Goal: Task Accomplishment & Management: Use online tool/utility

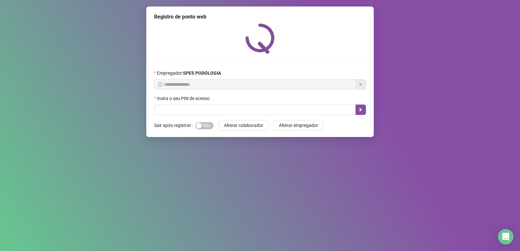
click at [204, 111] on input "text" at bounding box center [255, 110] width 202 height 10
type input "*****"
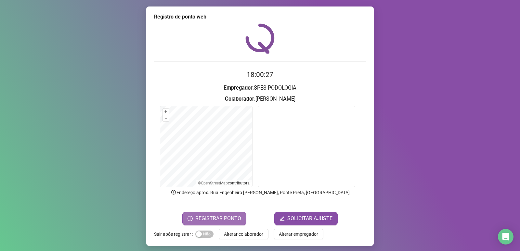
click at [215, 219] on span "REGISTRAR PONTO" at bounding box center [218, 219] width 46 height 8
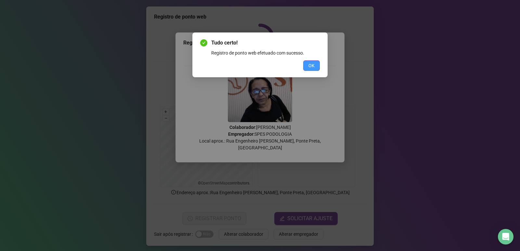
click at [312, 67] on span "OK" at bounding box center [312, 65] width 6 height 7
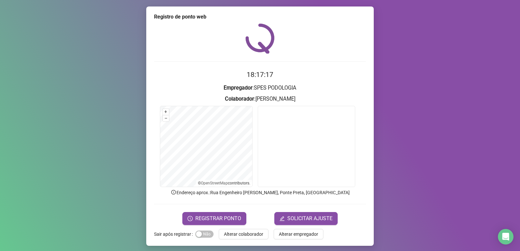
drag, startPoint x: 226, startPoint y: 230, endPoint x: 229, endPoint y: 233, distance: 4.5
click at [228, 231] on button "Alterar colaborador" at bounding box center [244, 234] width 50 height 10
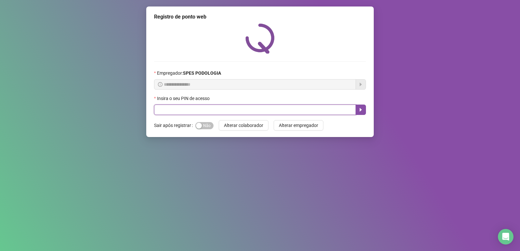
click at [206, 106] on input "text" at bounding box center [255, 110] width 202 height 10
type input "*****"
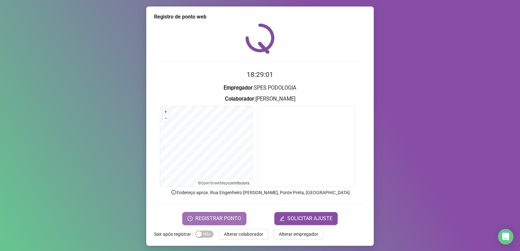
click at [227, 219] on span "REGISTRAR PONTO" at bounding box center [218, 219] width 46 height 8
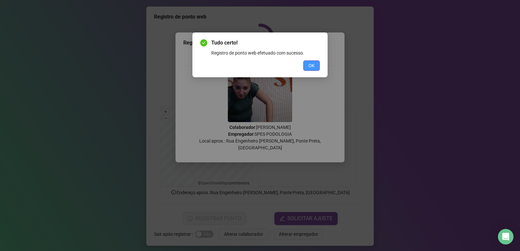
drag, startPoint x: 308, startPoint y: 66, endPoint x: 220, endPoint y: 192, distance: 153.3
click at [306, 67] on button "OK" at bounding box center [311, 65] width 17 height 10
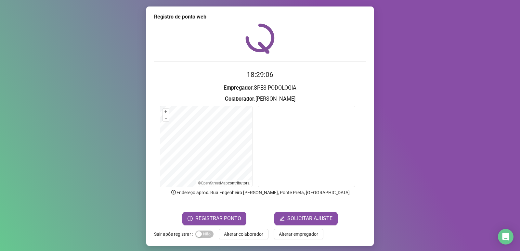
drag, startPoint x: 260, startPoint y: 236, endPoint x: 257, endPoint y: 218, distance: 18.1
click at [259, 228] on div "Registro de ponto web 18:29:06 Empregador : SPES PODOLOGIA Colaborador : [PERSO…" at bounding box center [260, 127] width 228 height 240
drag, startPoint x: 229, startPoint y: 233, endPoint x: 236, endPoint y: 221, distance: 14.0
click at [230, 232] on span "Alterar colaborador" at bounding box center [243, 234] width 39 height 7
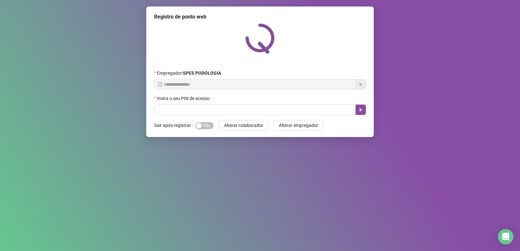
click at [268, 102] on div "Insira o seu PIN de acesso" at bounding box center [260, 100] width 212 height 10
click at [272, 108] on input "text" at bounding box center [255, 110] width 202 height 10
type input "*****"
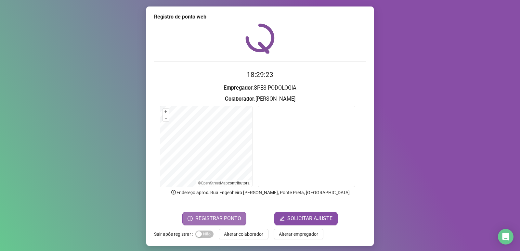
click at [232, 218] on span "REGISTRAR PONTO" at bounding box center [218, 219] width 46 height 8
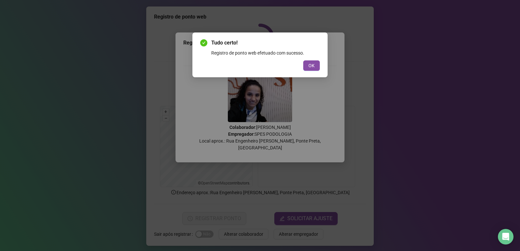
drag, startPoint x: 305, startPoint y: 59, endPoint x: 309, endPoint y: 64, distance: 6.3
click at [305, 59] on div "Tudo certo! Registro de ponto web efetuado com sucesso. OK" at bounding box center [260, 55] width 120 height 32
click at [309, 64] on span "OK" at bounding box center [312, 65] width 6 height 7
